Goal: Information Seeking & Learning: Learn about a topic

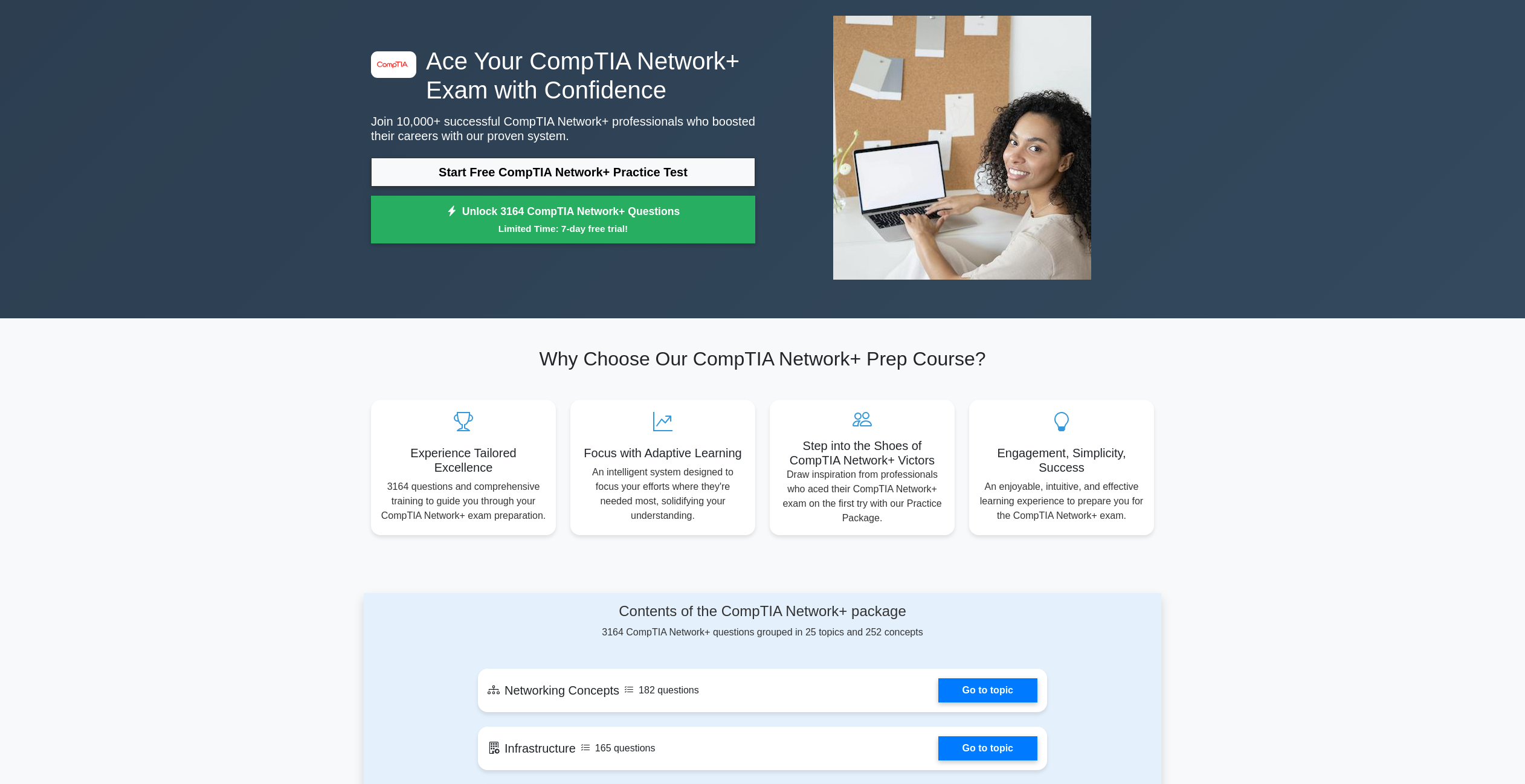
scroll to position [60, 0]
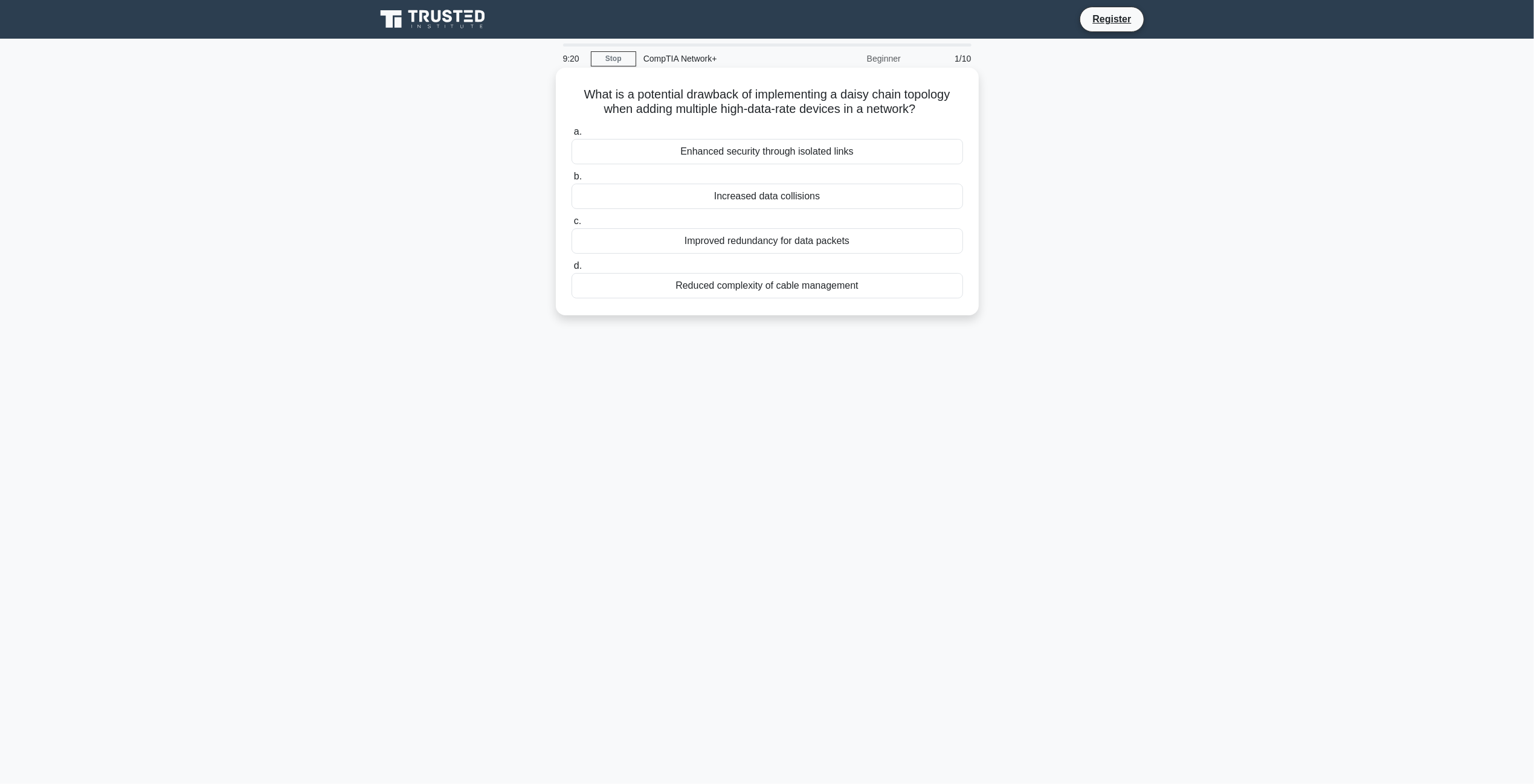
click at [821, 195] on div "Increased data collisions" at bounding box center [767, 196] width 392 height 25
click at [572, 181] on input "b. Increased data collisions" at bounding box center [572, 177] width 0 height 8
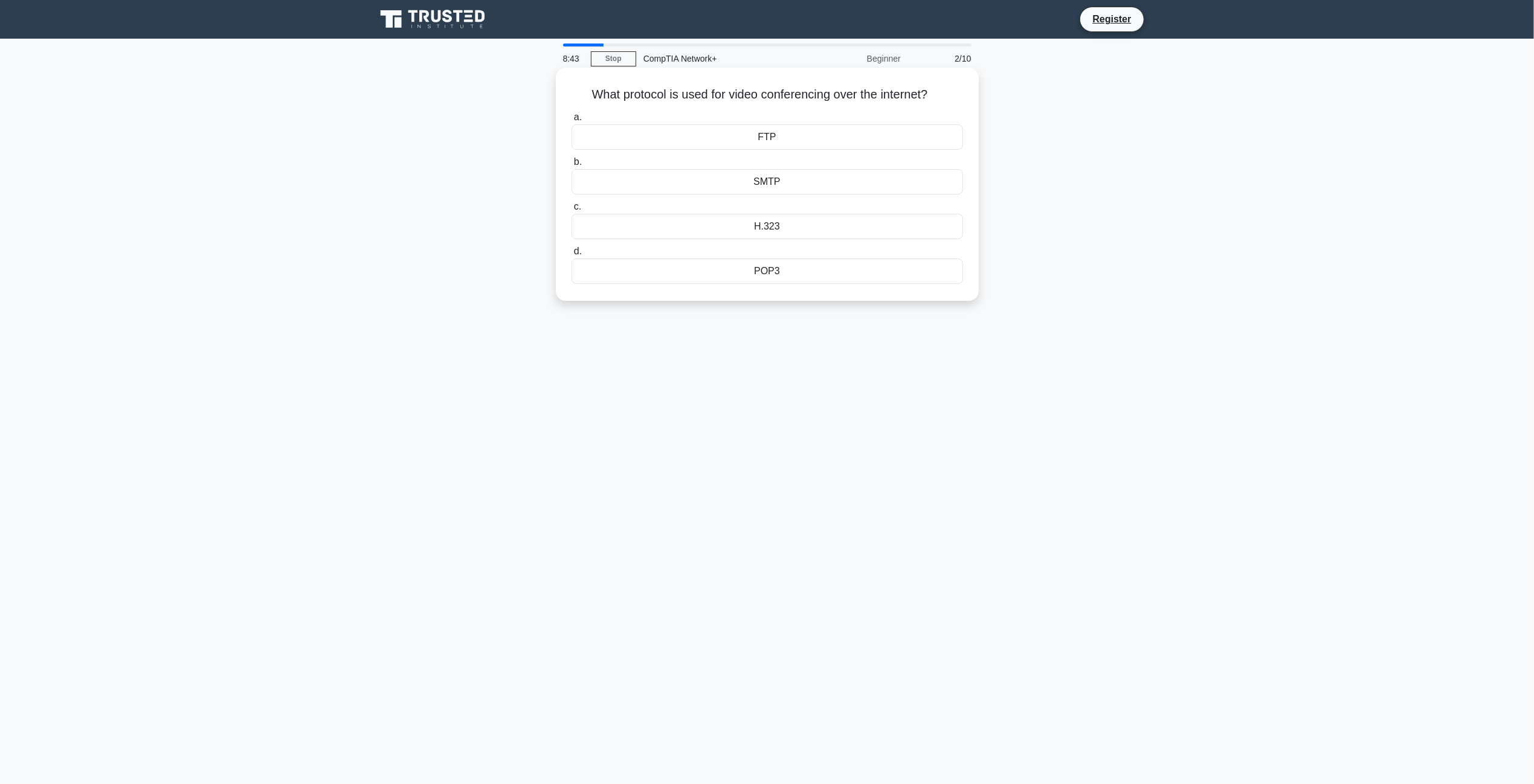
click at [759, 226] on div "H.323" at bounding box center [767, 226] width 392 height 25
click at [572, 211] on input "c. H.323" at bounding box center [572, 207] width 0 height 8
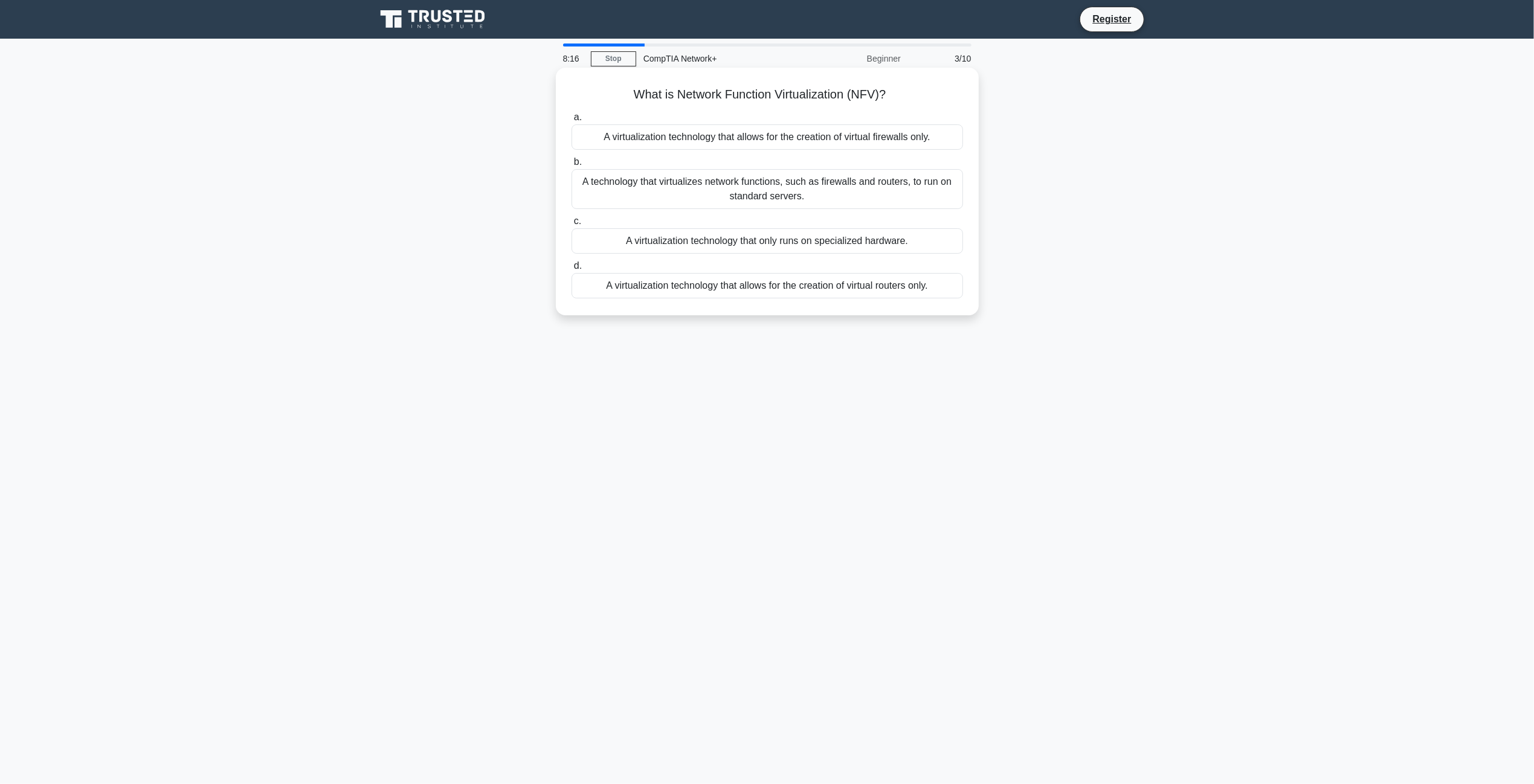
click at [807, 181] on div "A technology that virtualizes network functions, such as firewalls and routers,…" at bounding box center [767, 189] width 392 height 40
click at [572, 166] on input "b. A technology that virtualizes network functions, such as firewalls and route…" at bounding box center [572, 163] width 0 height 8
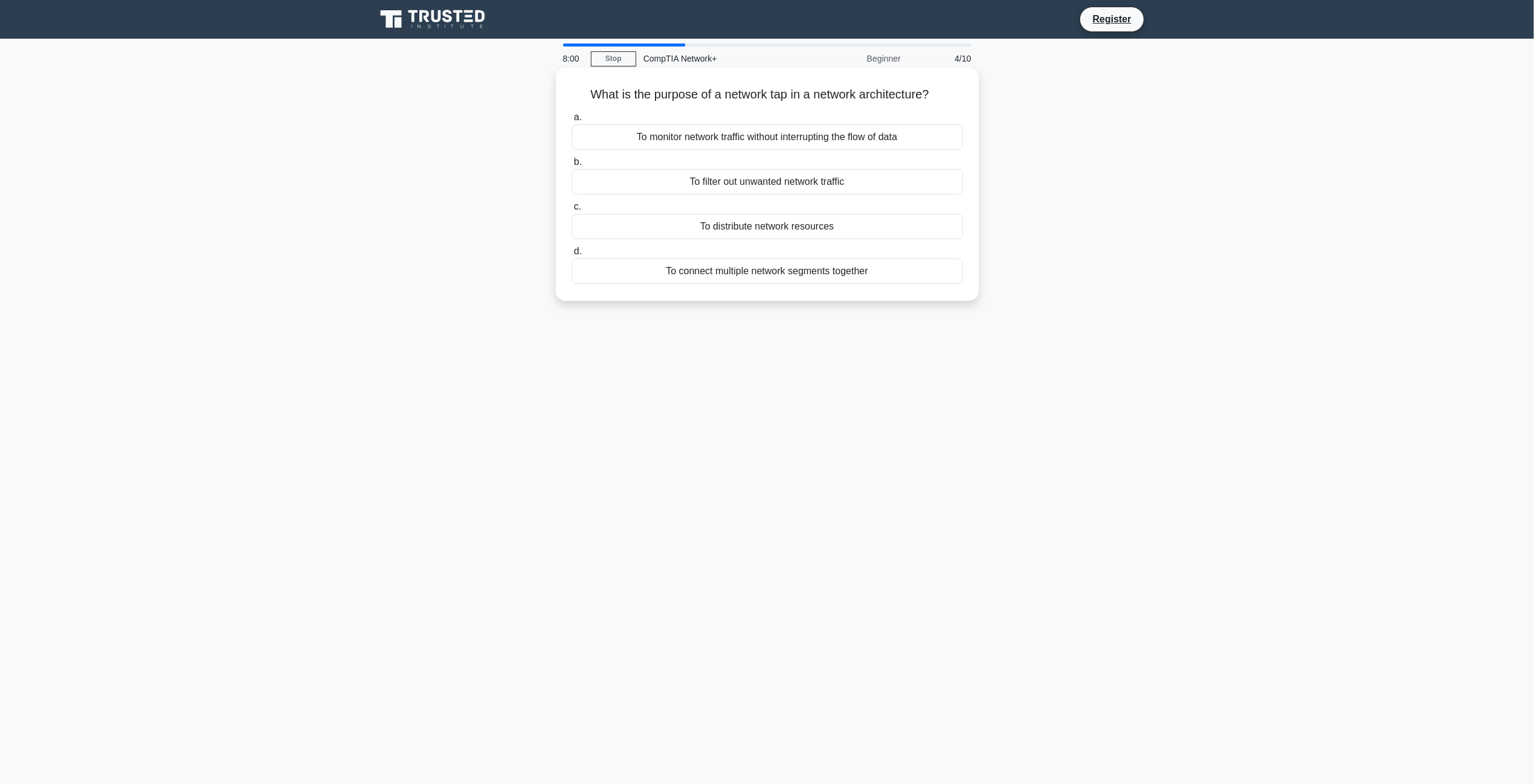
click at [870, 185] on div "To filter out unwanted network traffic" at bounding box center [767, 181] width 392 height 25
click at [572, 166] on input "b. To filter out unwanted network traffic" at bounding box center [572, 163] width 0 height 8
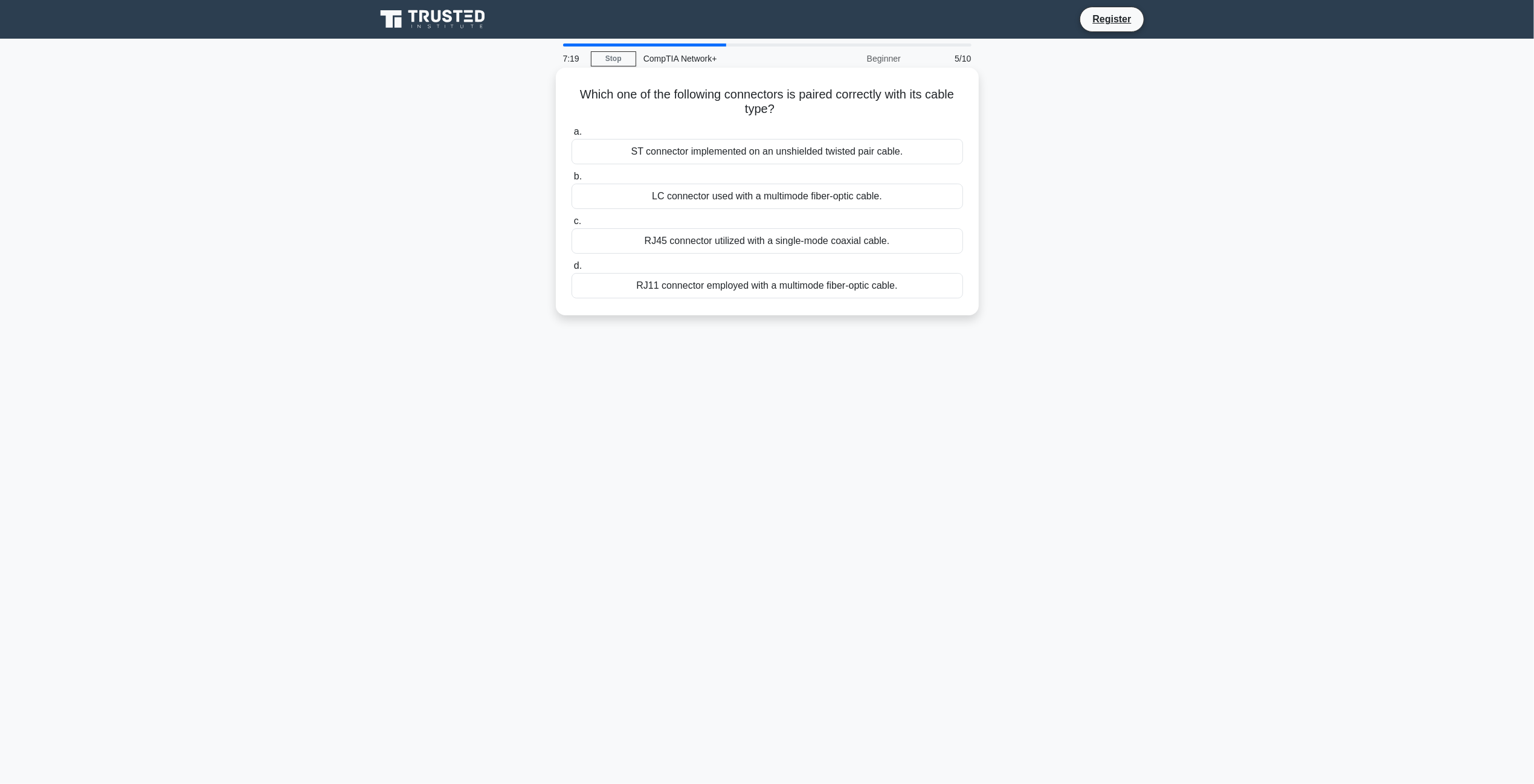
click at [705, 203] on div "LC connector used with a multimode fiber-optic cable." at bounding box center [767, 196] width 392 height 25
click at [572, 181] on input "b. LC connector used with a multimode fiber-optic cable." at bounding box center [572, 177] width 0 height 8
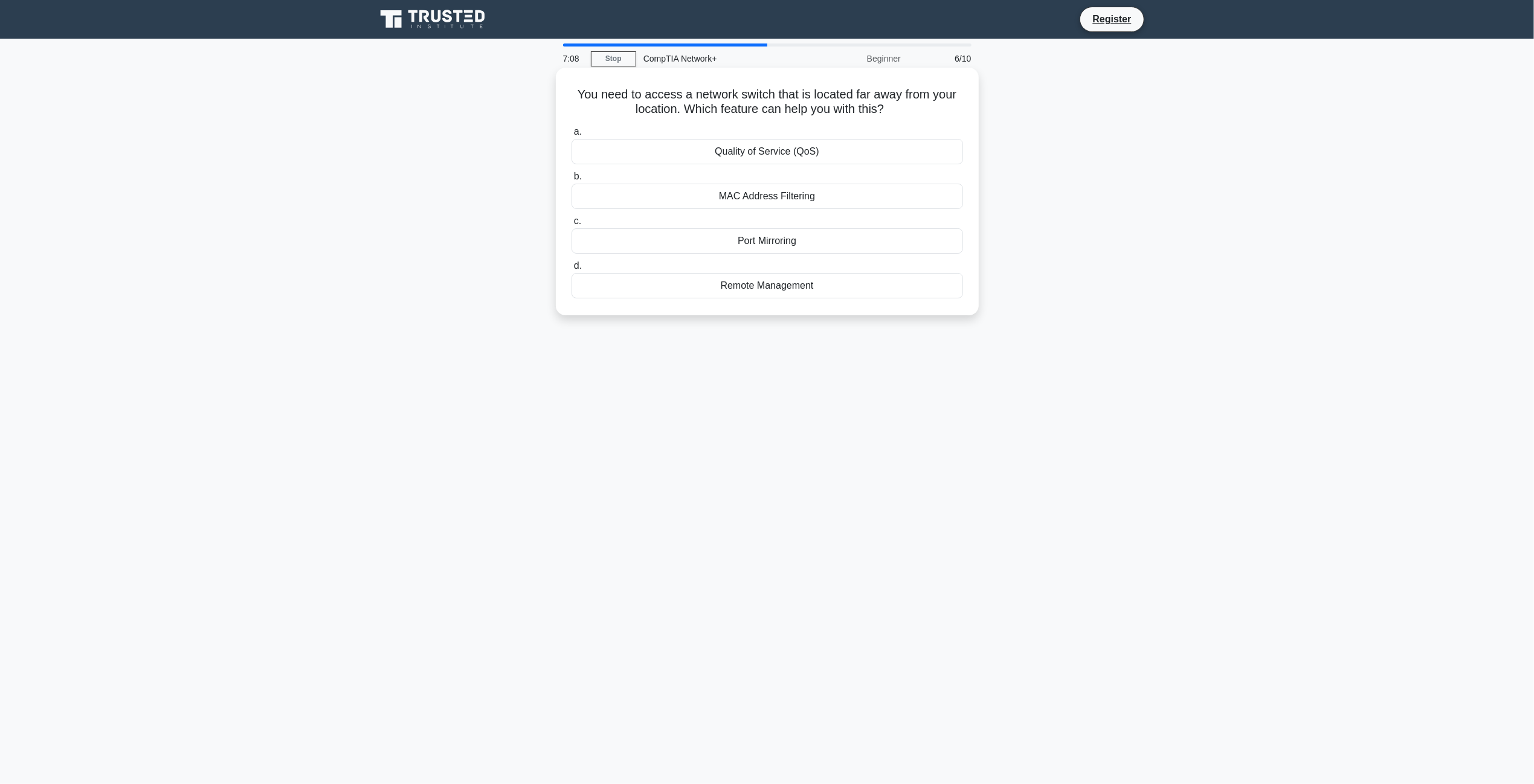
click at [785, 289] on div "Remote Management" at bounding box center [767, 285] width 392 height 25
click at [572, 270] on input "d. Remote Management" at bounding box center [572, 267] width 0 height 8
click at [724, 284] on div "100 meters" at bounding box center [767, 271] width 392 height 25
click at [572, 256] on input "d. 100 meters" at bounding box center [572, 252] width 0 height 8
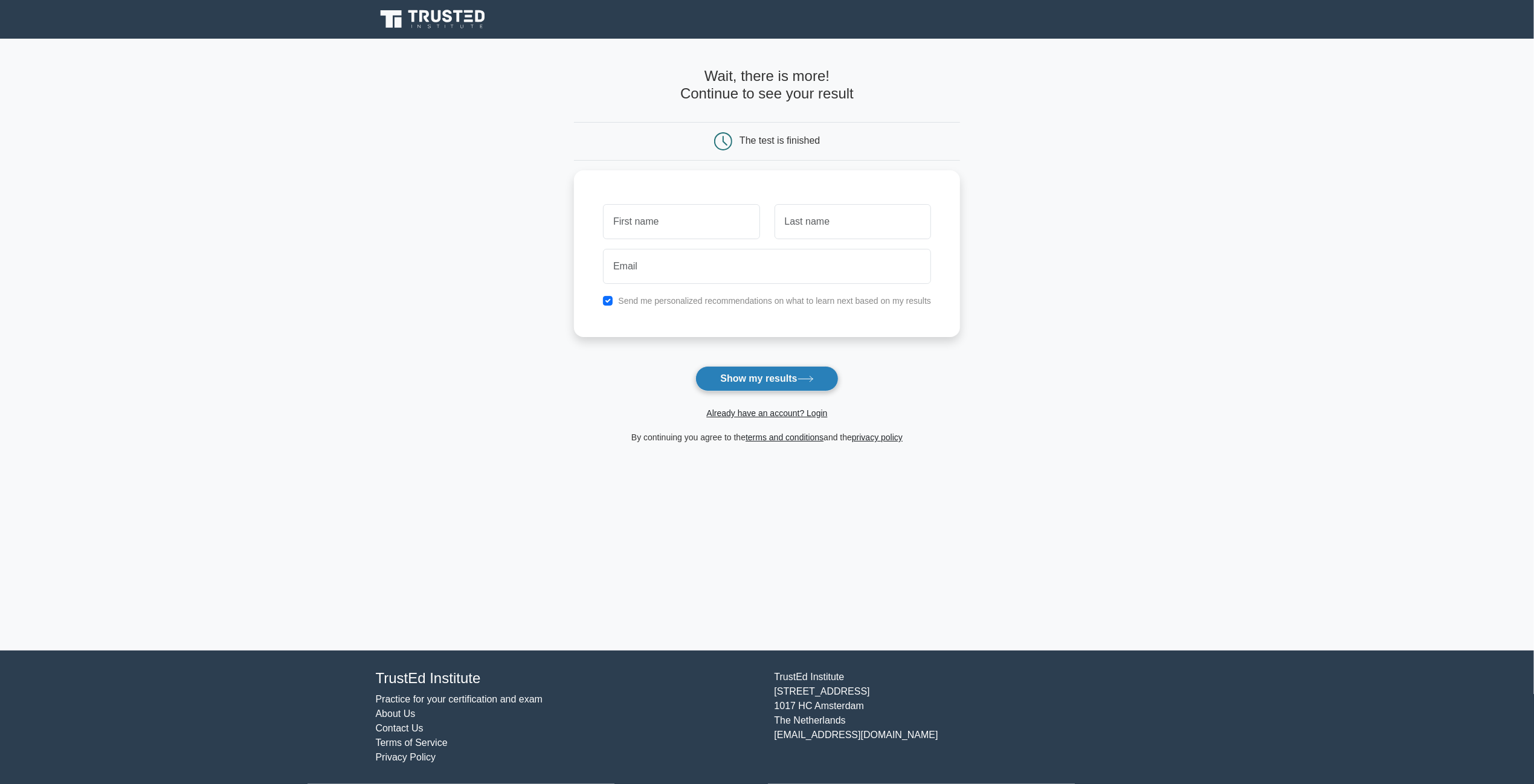
click at [768, 377] on button "Show my results" at bounding box center [767, 379] width 142 height 25
click at [661, 221] on input "text" at bounding box center [681, 218] width 156 height 35
type input "[PERSON_NAME]"
click at [840, 219] on input "text" at bounding box center [852, 218] width 156 height 35
type input "Oosthuizen"
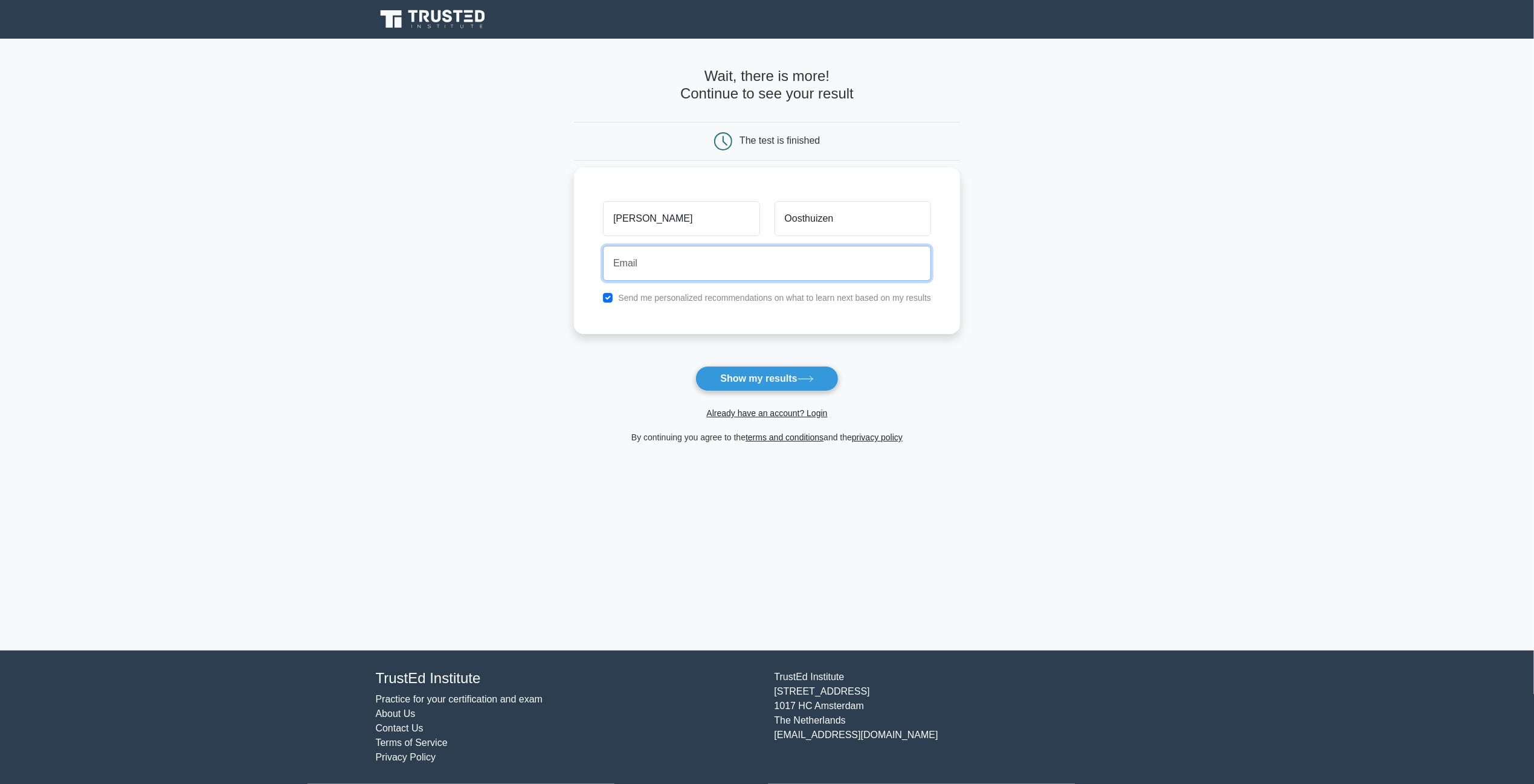
click at [756, 262] on input "email" at bounding box center [767, 263] width 328 height 35
type input "[PERSON_NAME][EMAIL_ADDRESS][DOMAIN_NAME]"
click at [776, 378] on button "Show my results" at bounding box center [767, 379] width 142 height 25
